Goal: Navigation & Orientation: Find specific page/section

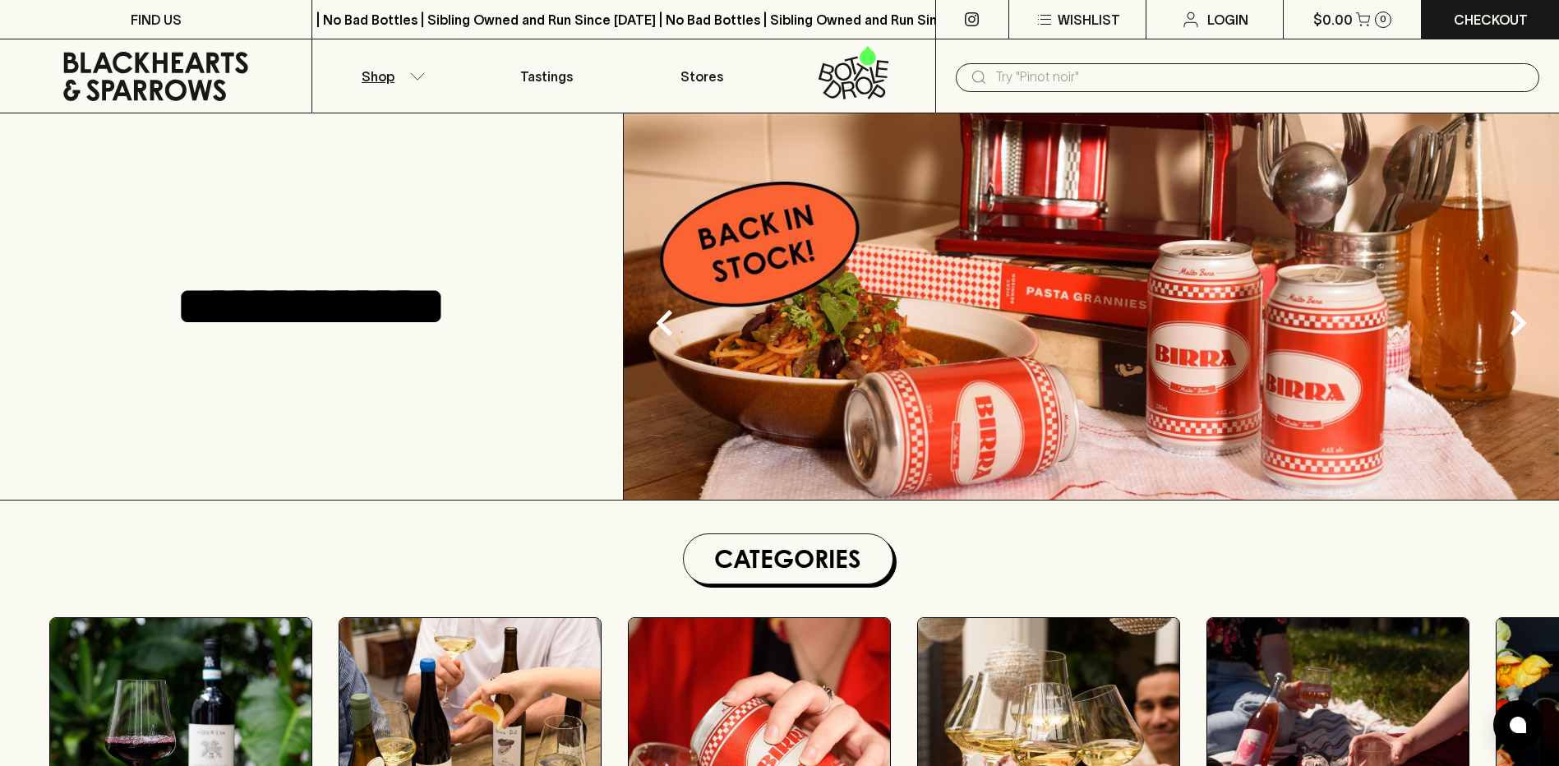
click at [422, 76] on icon "button" at bounding box center [417, 76] width 16 height 8
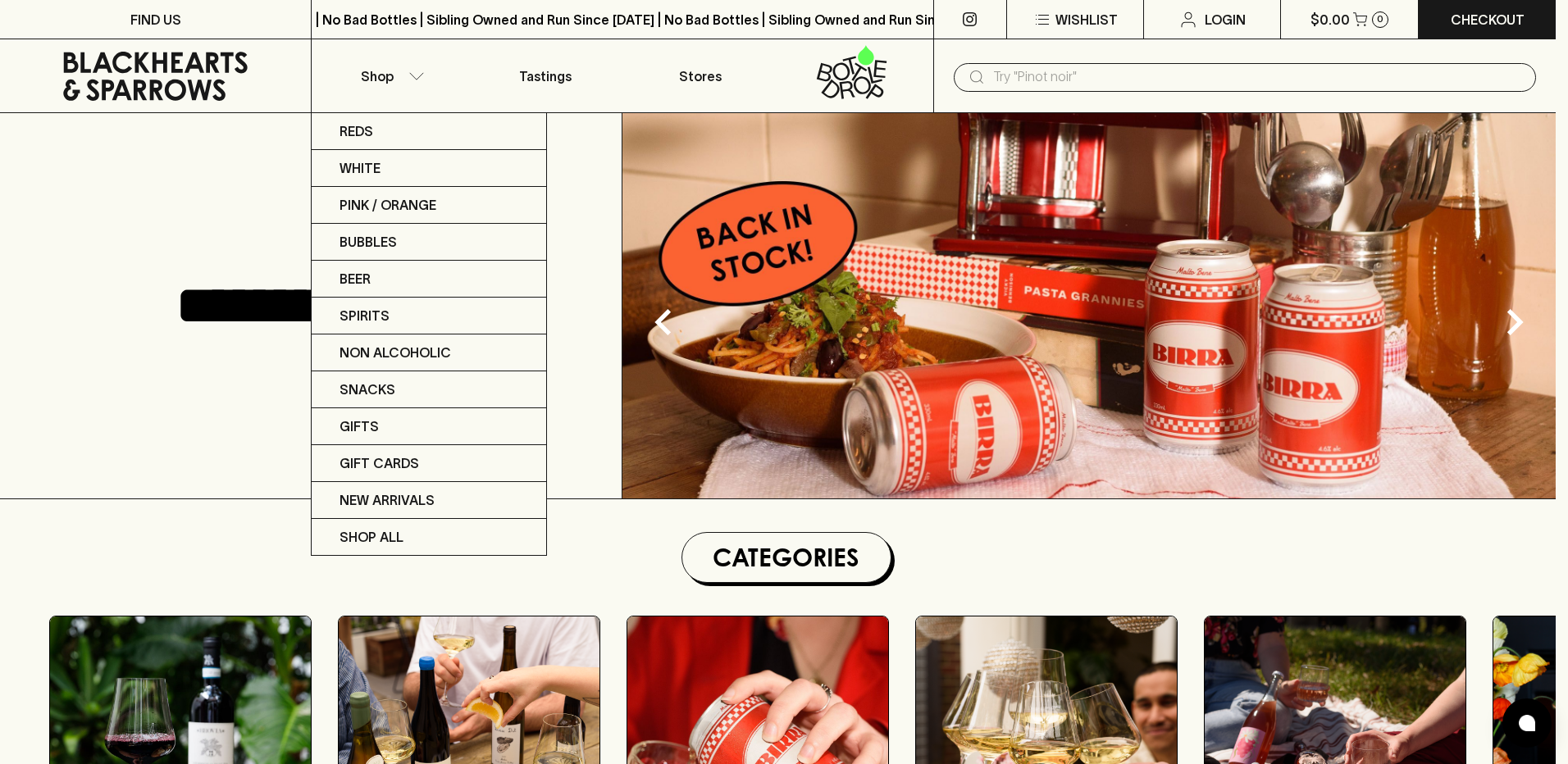
click at [697, 81] on div at bounding box center [784, 382] width 1568 height 764
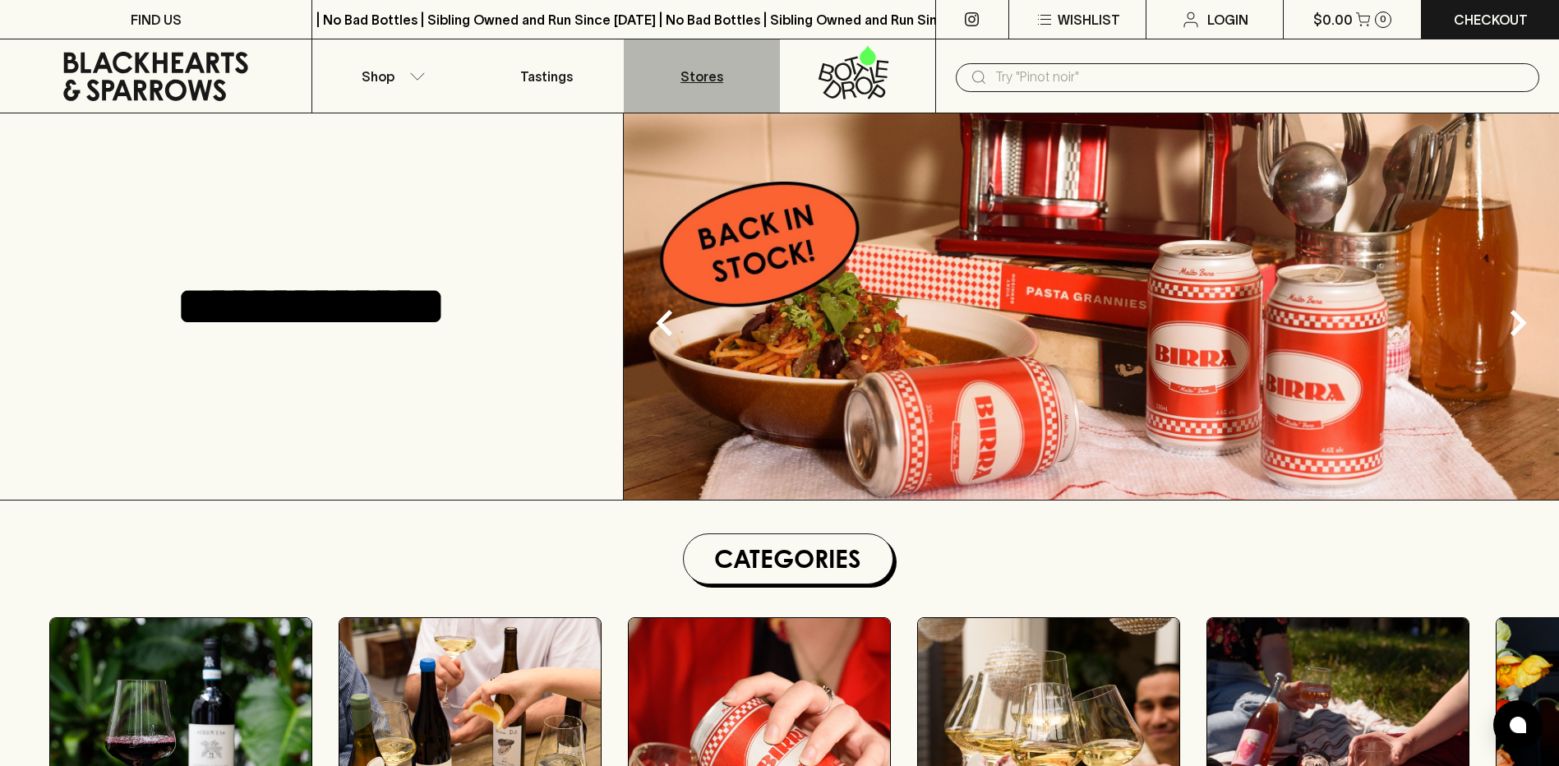
click at [699, 81] on p "Stores" at bounding box center [702, 77] width 43 height 20
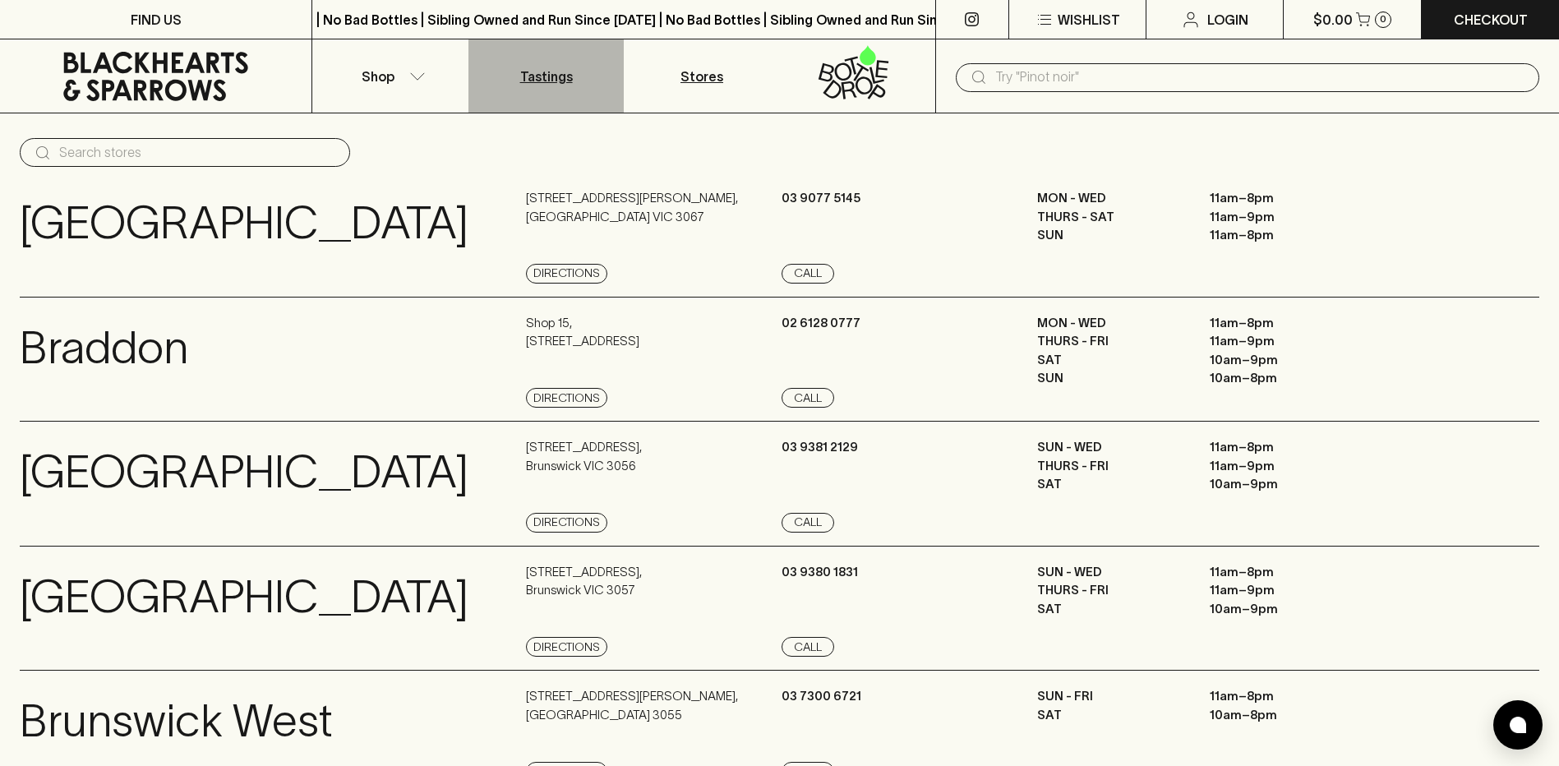
click at [541, 81] on p "Tastings" at bounding box center [546, 77] width 53 height 20
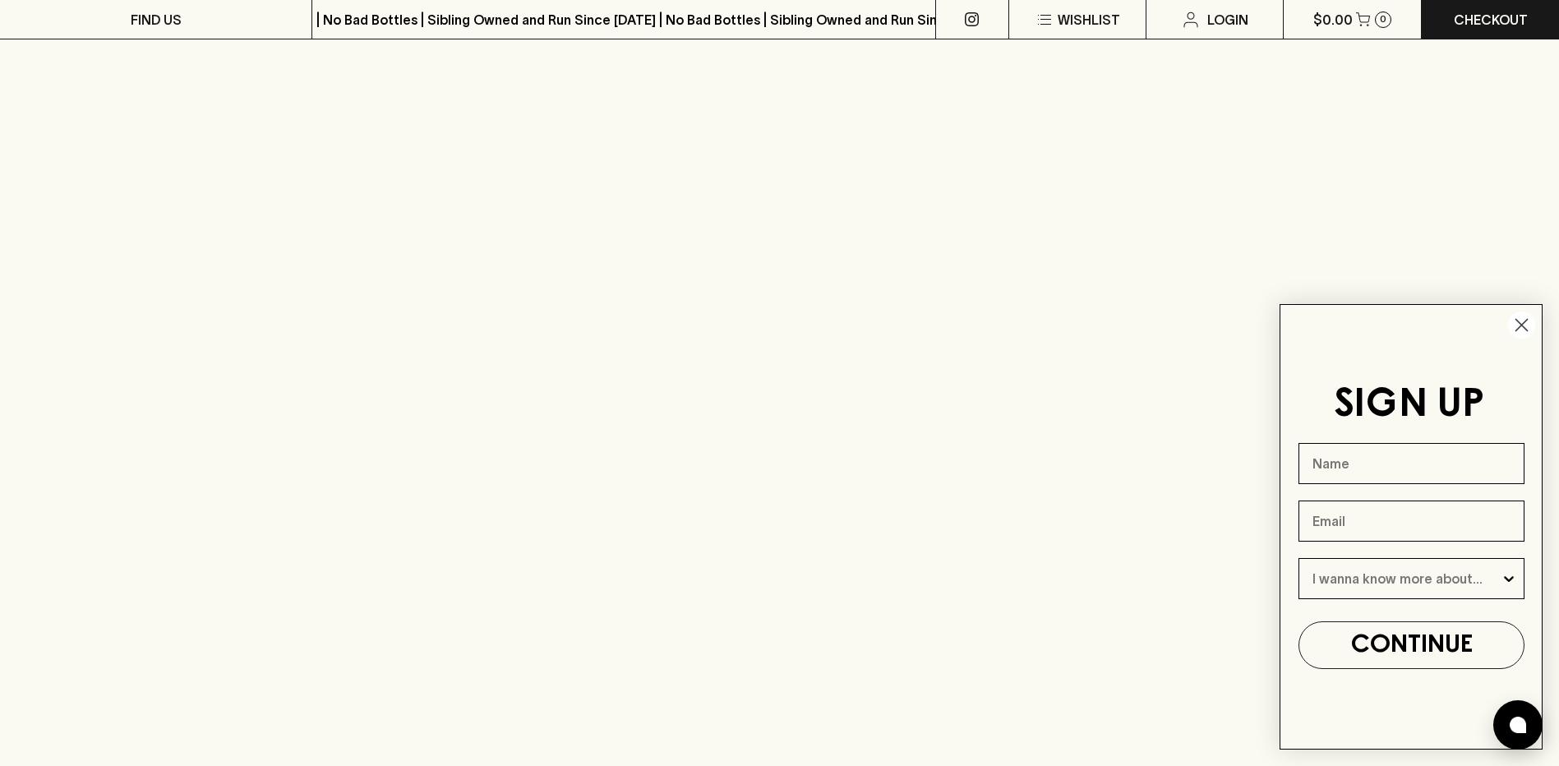
scroll to position [1273, 0]
